Goal: Navigation & Orientation: Find specific page/section

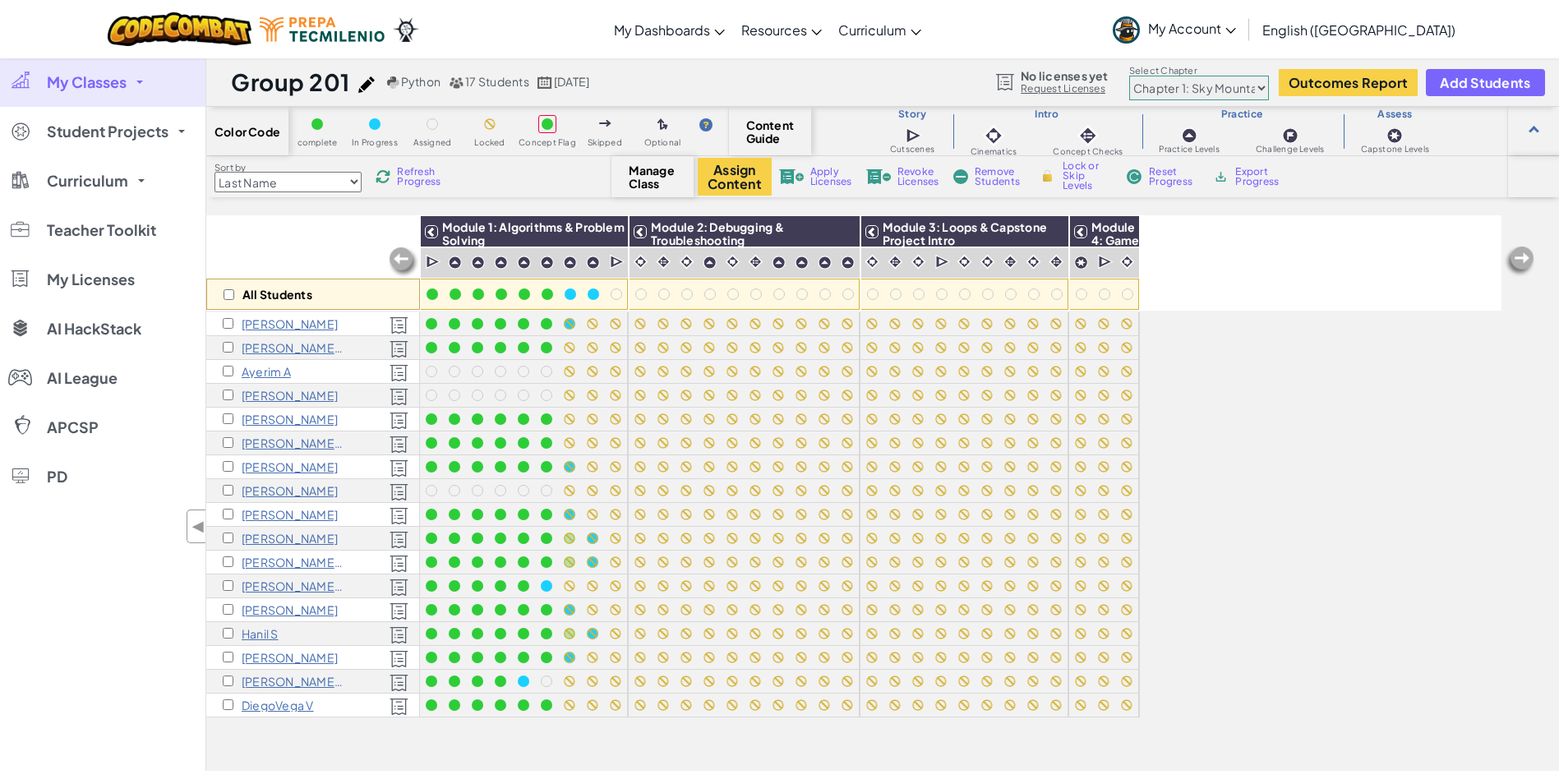
click at [138, 88] on link "My Classes" at bounding box center [102, 82] width 206 height 49
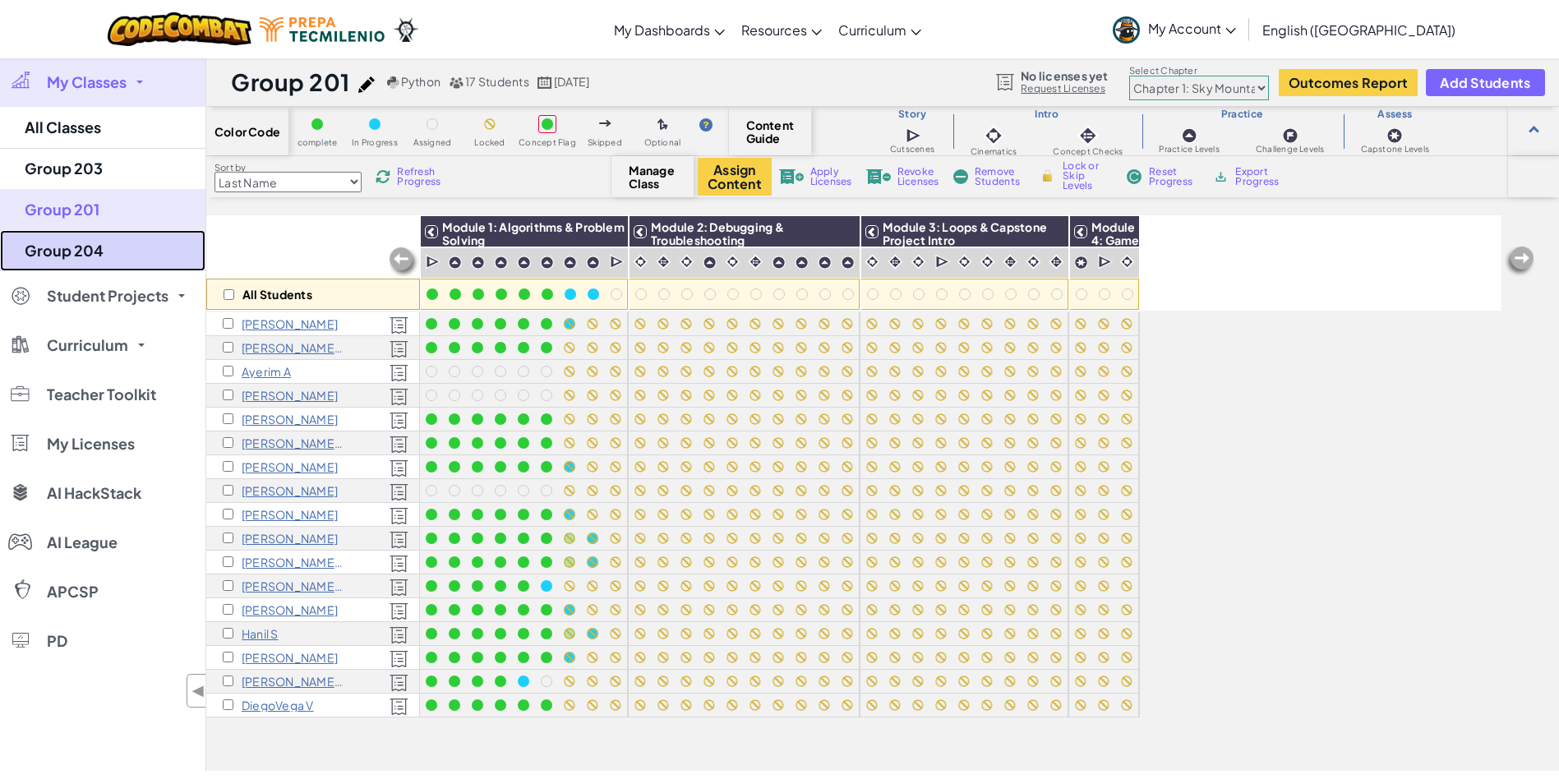
click at [81, 255] on link "Group 204" at bounding box center [102, 250] width 206 height 41
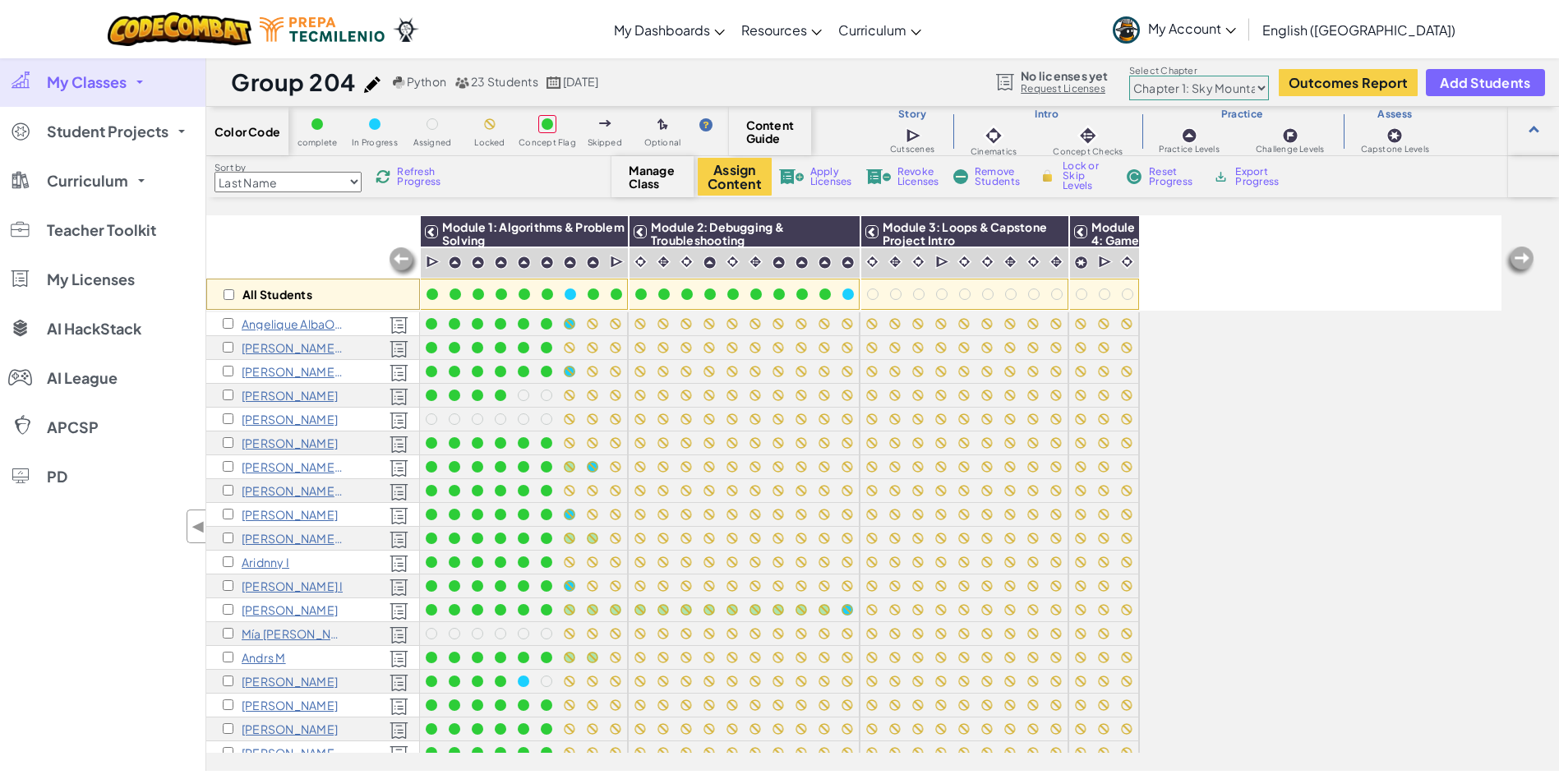
click at [126, 78] on span "My Classes" at bounding box center [86, 82] width 80 height 15
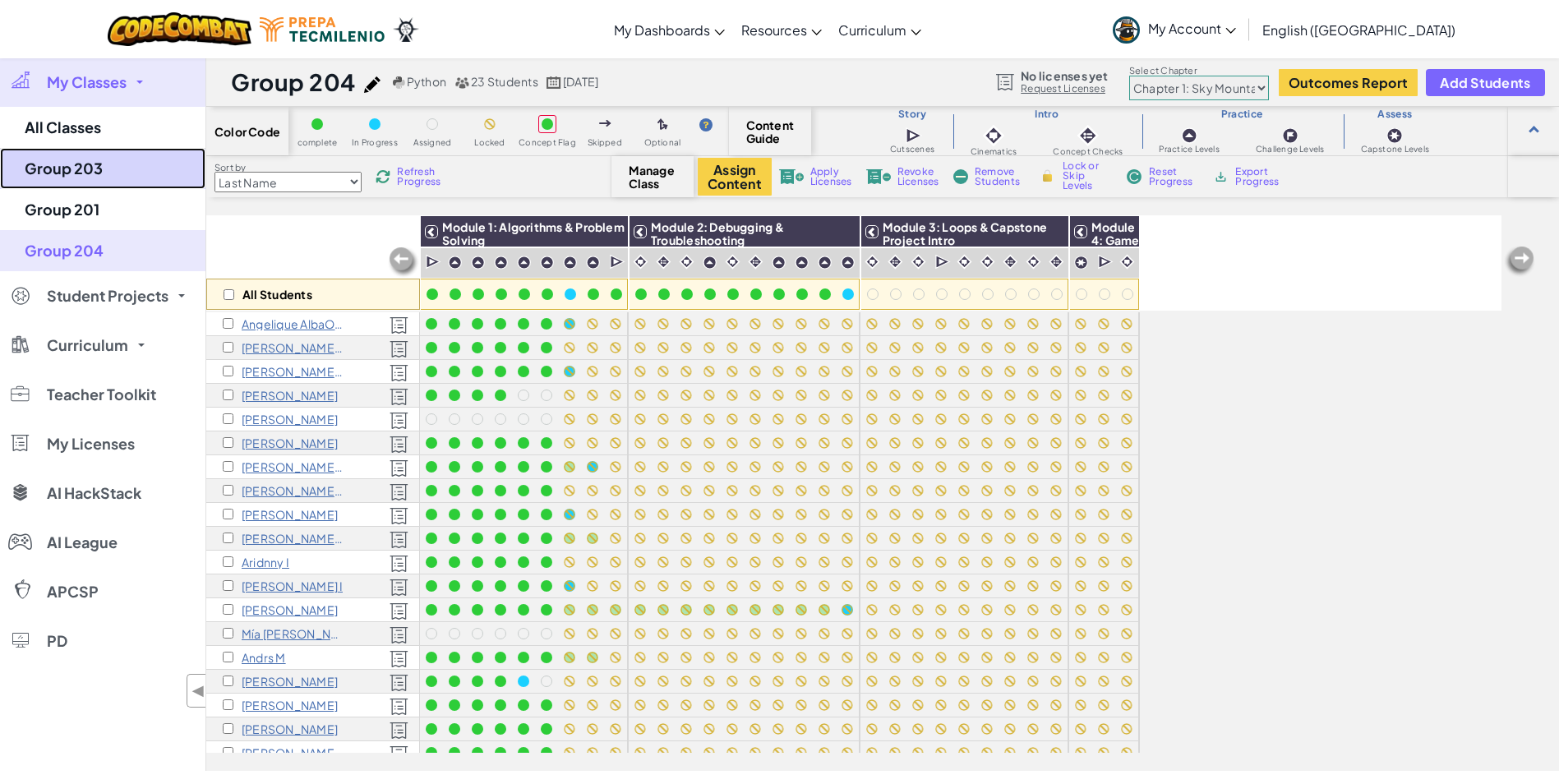
click at [70, 176] on link "Group 203" at bounding box center [102, 168] width 206 height 41
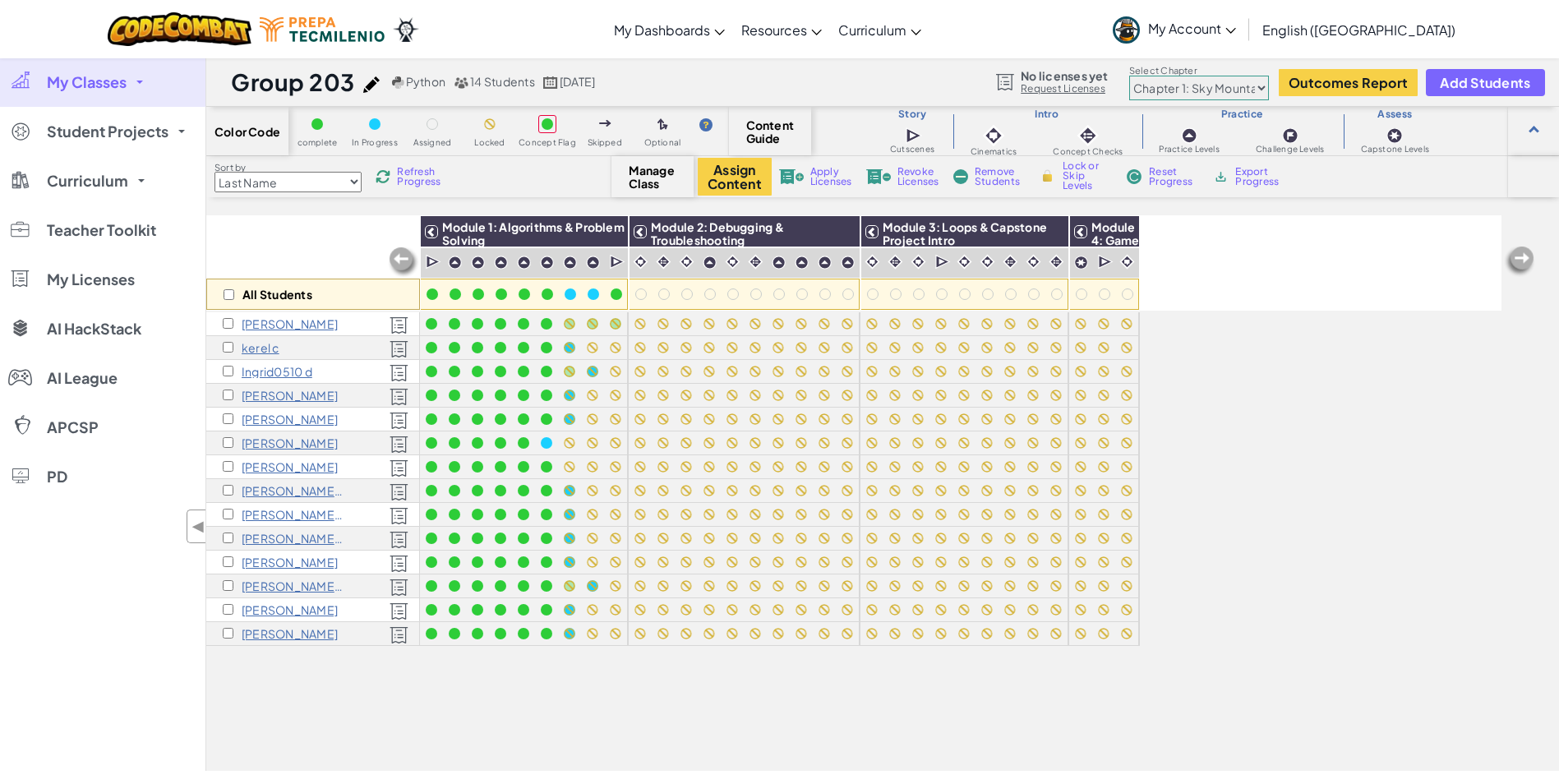
click at [387, 177] on img at bounding box center [383, 177] width 15 height 15
